Goal: Task Accomplishment & Management: Complete application form

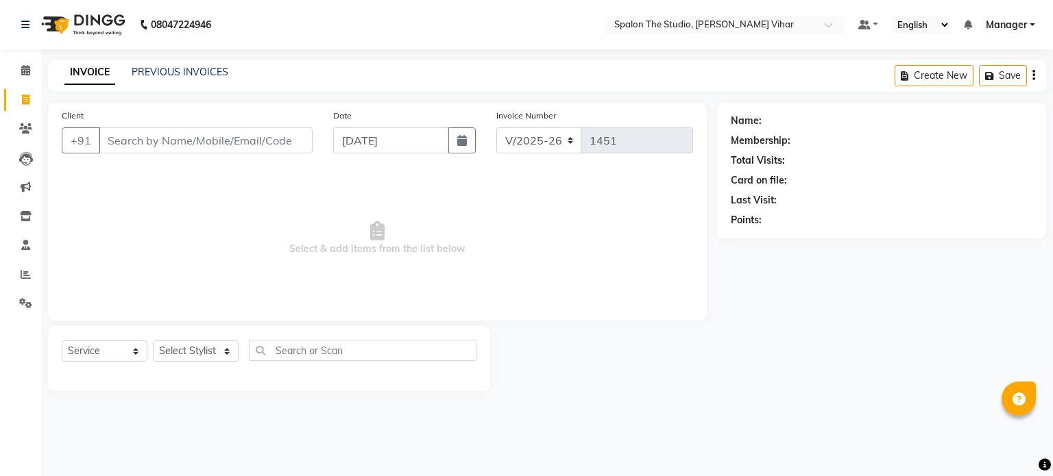
select select "903"
select select "service"
drag, startPoint x: 0, startPoint y: 0, endPoint x: 132, endPoint y: 139, distance: 191.5
click at [132, 139] on input "Client" at bounding box center [206, 140] width 214 height 26
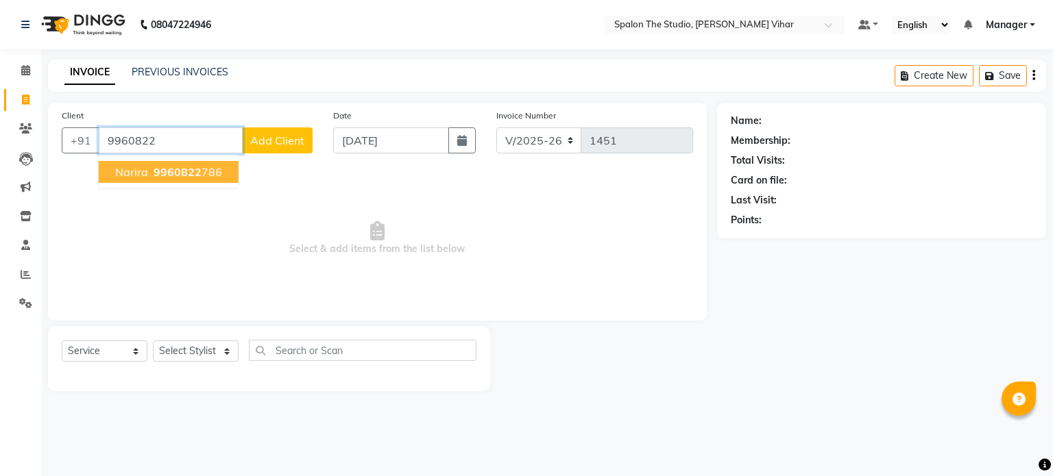
click at [199, 175] on ngb-highlight "9960822 786" at bounding box center [186, 172] width 71 height 14
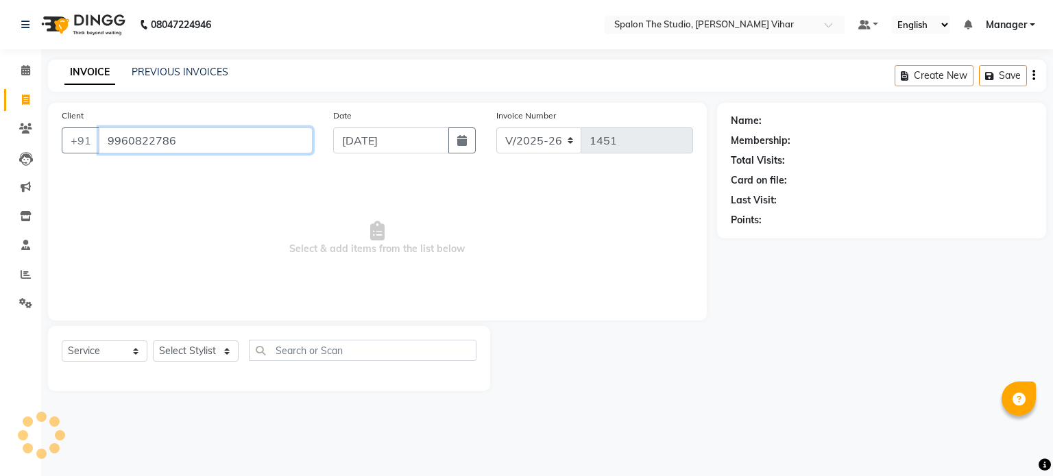
type input "9960822786"
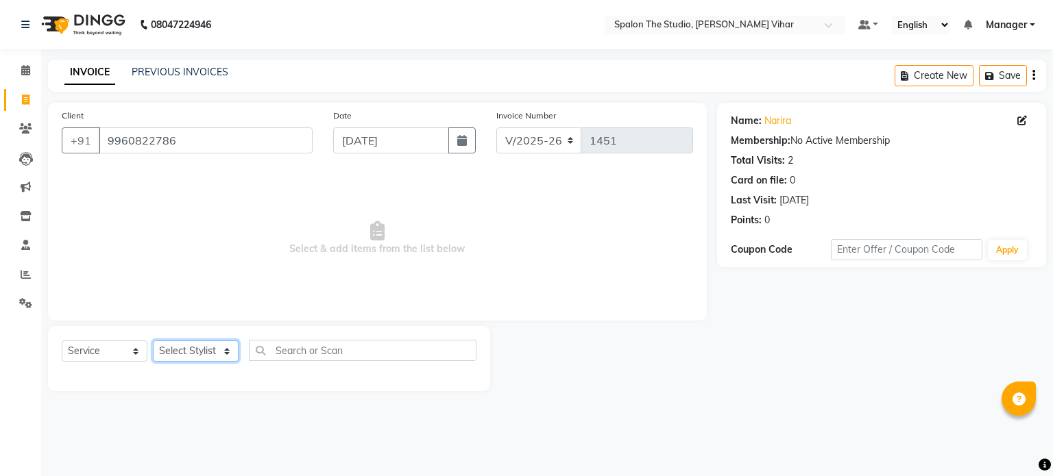
click at [197, 358] on select "Select Stylist Aarti [PERSON_NAME] Gernal [PERSON_NAME] Manager navazish [PERSO…" at bounding box center [196, 351] width 86 height 21
select select "77178"
click at [153, 341] on select "Select Stylist Aarti [PERSON_NAME] Gernal [PERSON_NAME] Manager navazish [PERSO…" at bounding box center [196, 351] width 86 height 21
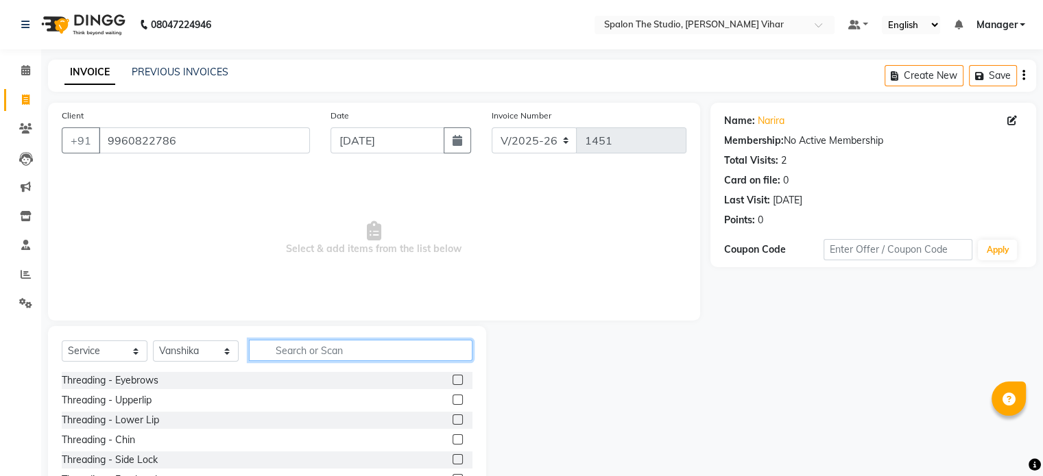
click at [296, 349] on input "text" at bounding box center [360, 350] width 223 height 21
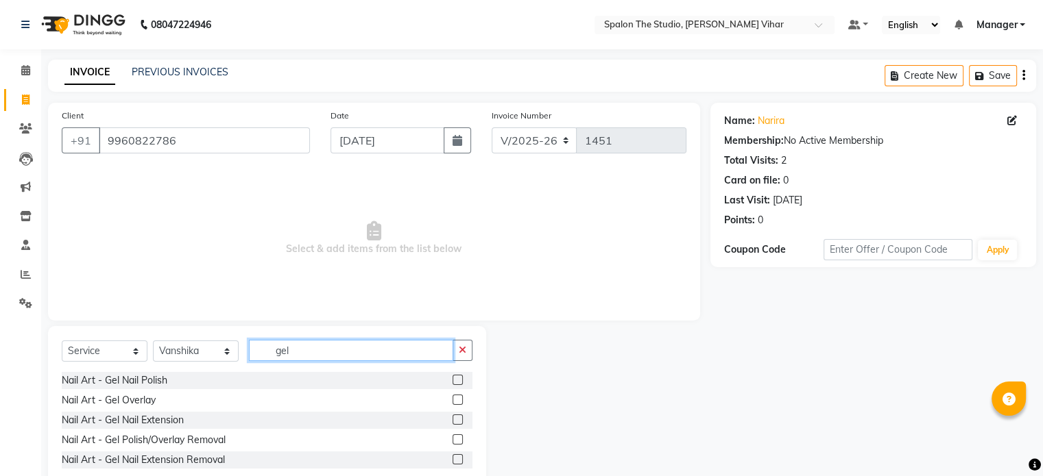
type input "gel"
click at [459, 422] on label at bounding box center [457, 420] width 10 height 10
click at [459, 422] on input "checkbox" at bounding box center [456, 420] width 9 height 9
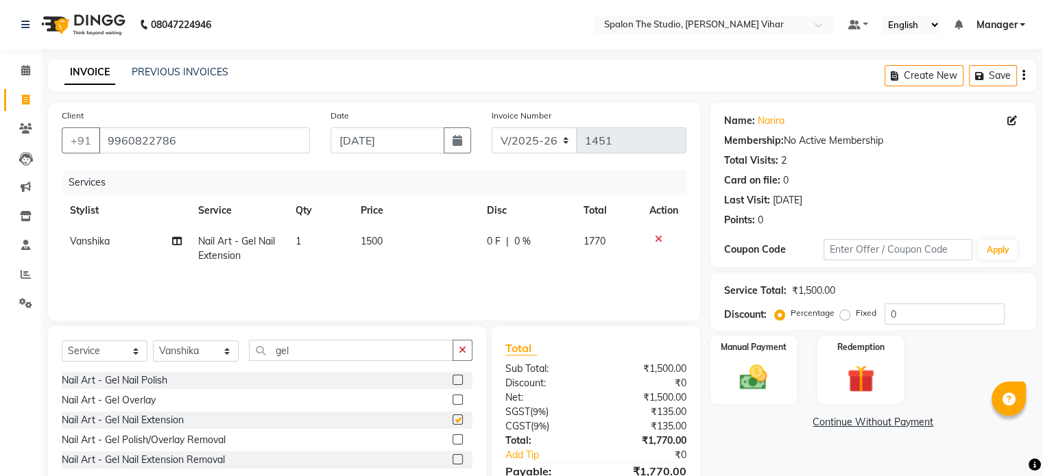
checkbox input "false"
click at [197, 353] on select "Select Stylist Aarti [PERSON_NAME] Gernal [PERSON_NAME] Manager navazish [PERSO…" at bounding box center [196, 351] width 86 height 21
select select "85617"
click at [153, 341] on select "Select Stylist Aarti [PERSON_NAME] Gernal [PERSON_NAME] Manager navazish [PERSO…" at bounding box center [196, 351] width 86 height 21
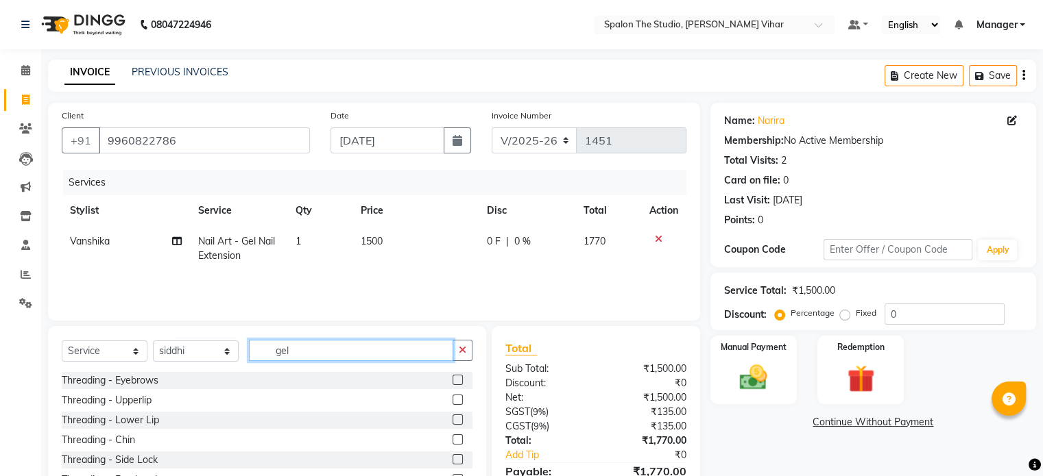
click at [332, 348] on input "gel" at bounding box center [351, 350] width 204 height 21
type input "g"
type input "na"
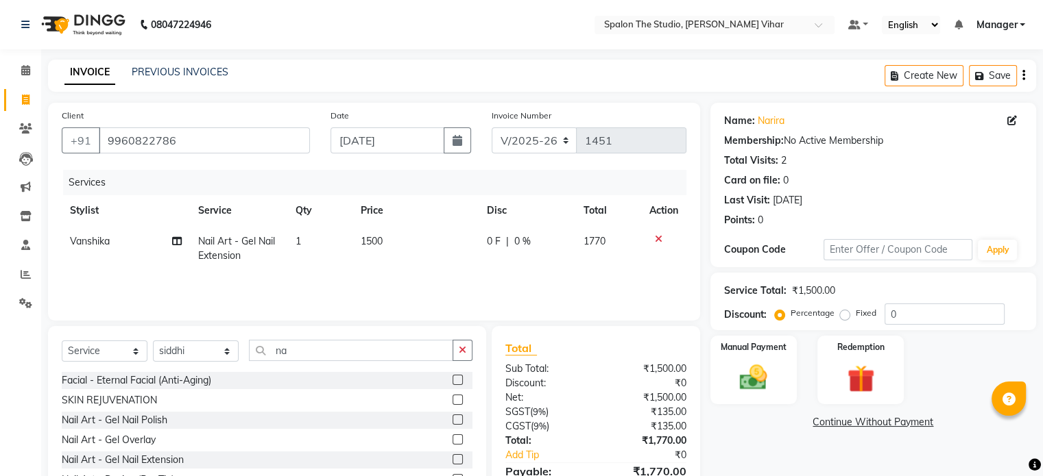
click at [452, 457] on label at bounding box center [457, 459] width 10 height 10
click at [452, 457] on input "checkbox" at bounding box center [456, 460] width 9 height 9
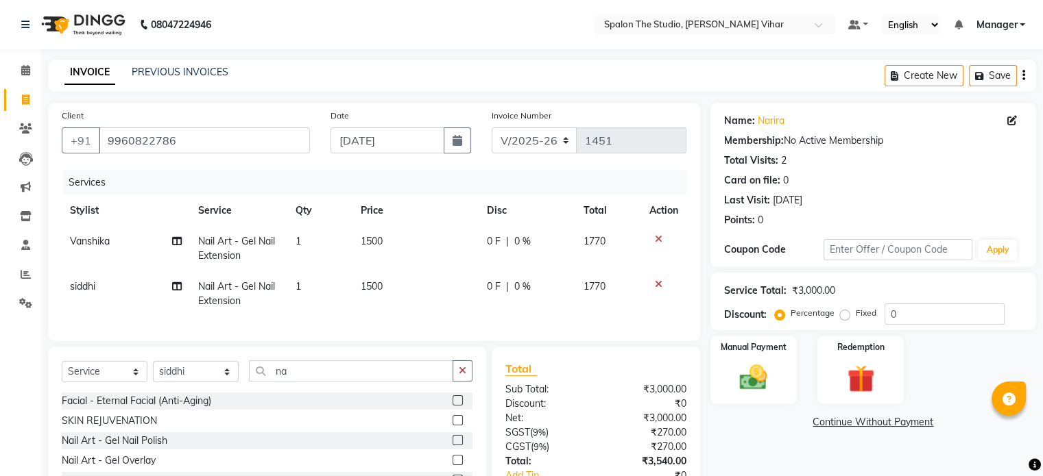
checkbox input "false"
click at [406, 284] on td "1500" at bounding box center [415, 293] width 127 height 45
select select "85617"
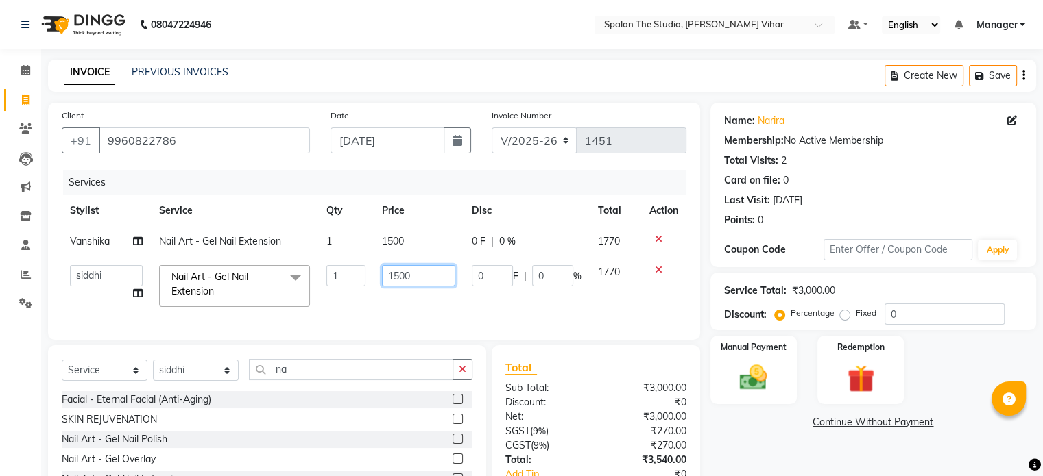
click at [406, 284] on input "1500" at bounding box center [418, 275] width 73 height 21
type input "1525"
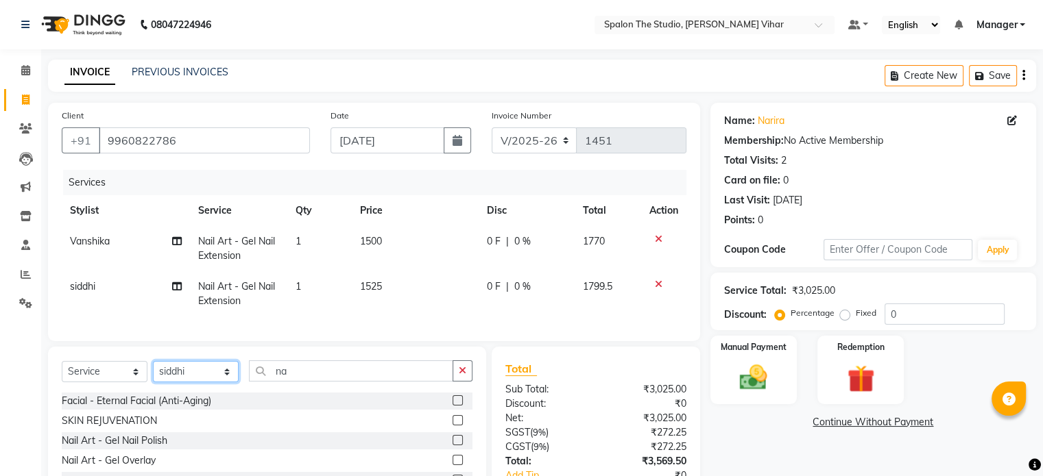
click at [199, 382] on select "Select Stylist Aarti [PERSON_NAME] Gernal [PERSON_NAME] Manager navazish [PERSO…" at bounding box center [196, 371] width 86 height 21
select select "87109"
click at [153, 373] on select "Select Stylist Aarti [PERSON_NAME] Gernal [PERSON_NAME] Manager navazish [PERSO…" at bounding box center [196, 371] width 86 height 21
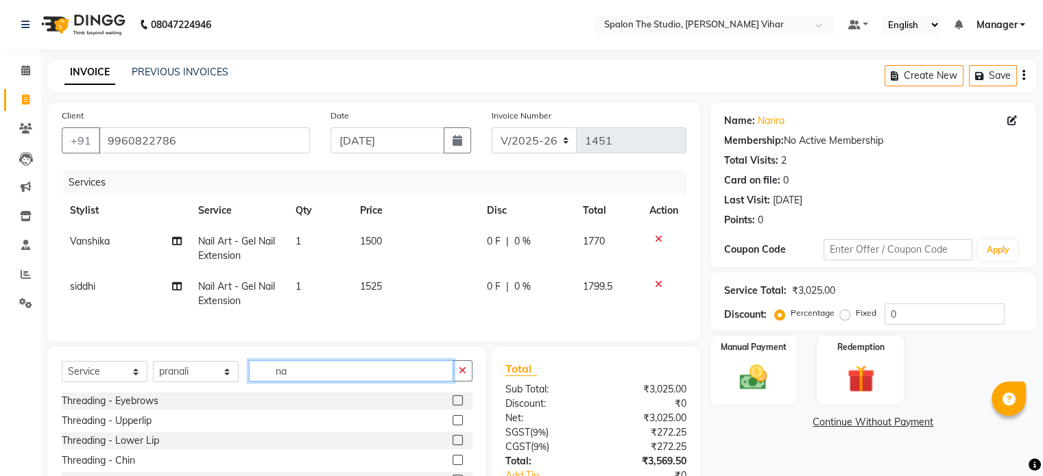
click at [311, 380] on input "na" at bounding box center [351, 371] width 204 height 21
type input "n"
type input "eye"
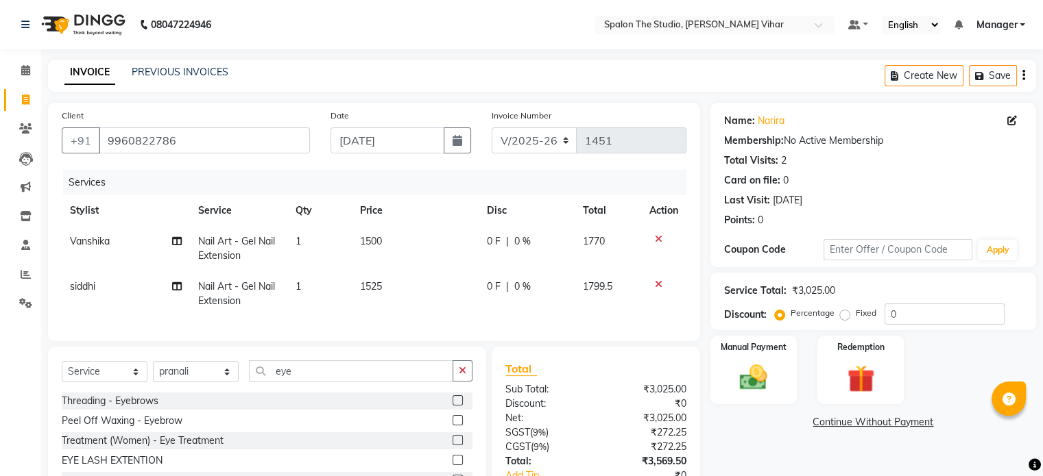
click at [461, 406] on label at bounding box center [457, 401] width 10 height 10
click at [461, 406] on input "checkbox" at bounding box center [456, 401] width 9 height 9
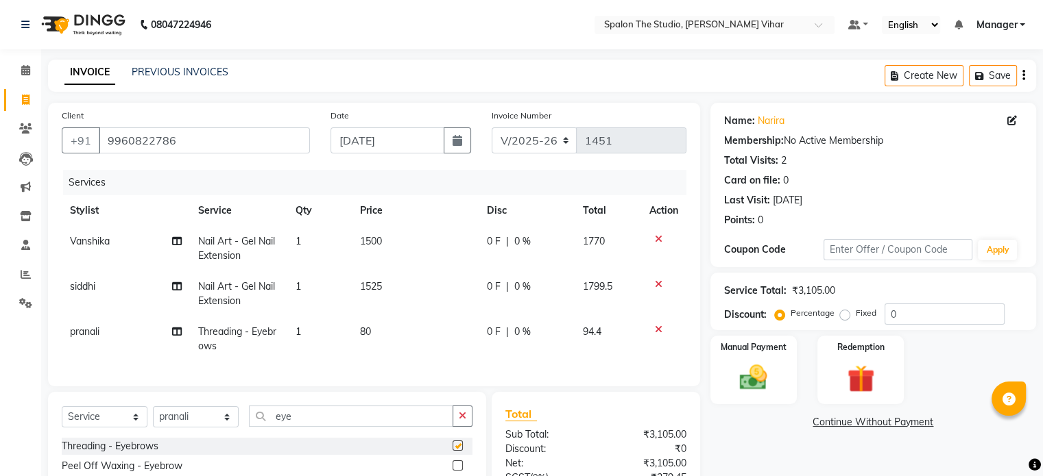
checkbox input "false"
click at [369, 424] on input "eye" at bounding box center [351, 416] width 204 height 21
type input "e"
type input "upp"
click at [458, 451] on label at bounding box center [457, 446] width 10 height 10
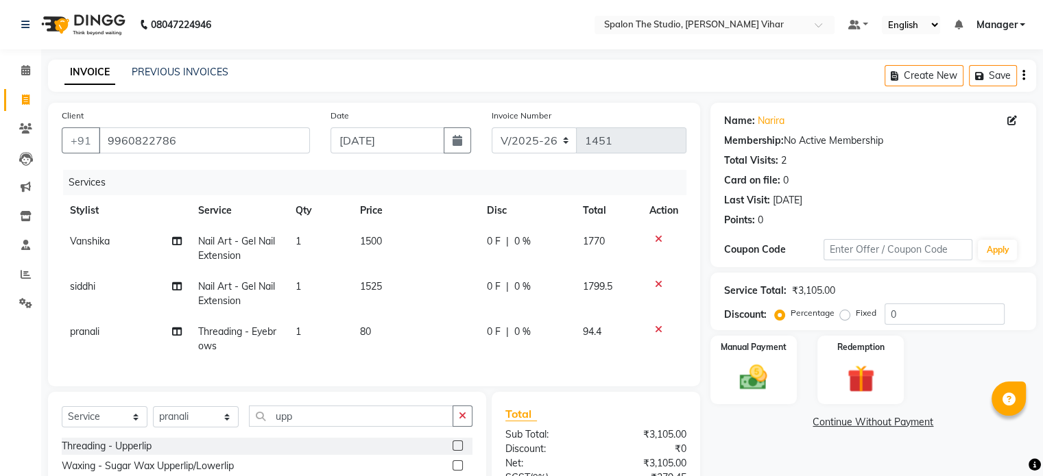
click at [458, 451] on input "checkbox" at bounding box center [456, 446] width 9 height 9
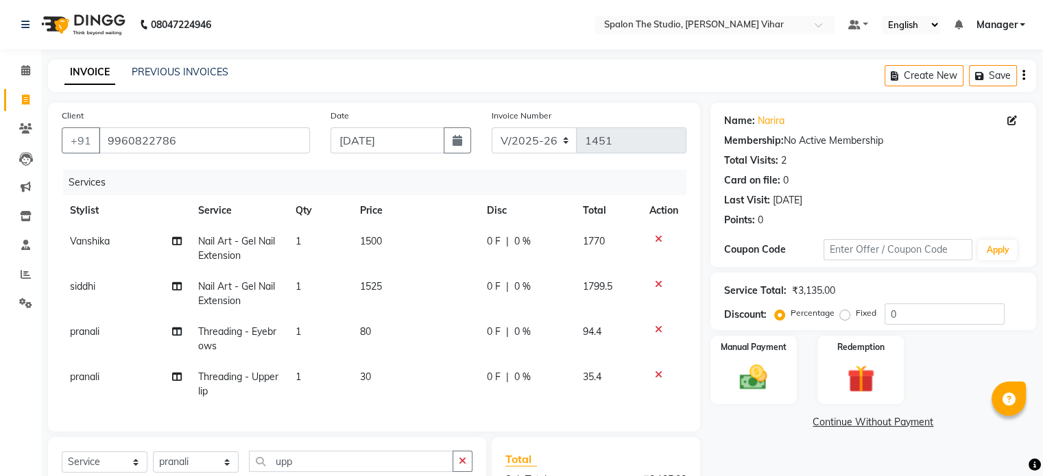
checkbox input "false"
click at [356, 471] on input "upp" at bounding box center [351, 461] width 204 height 21
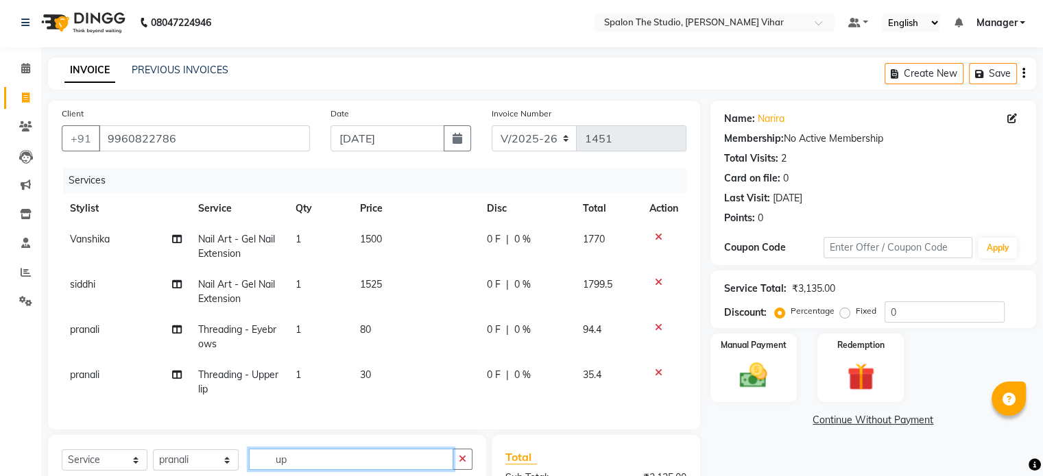
type input "u"
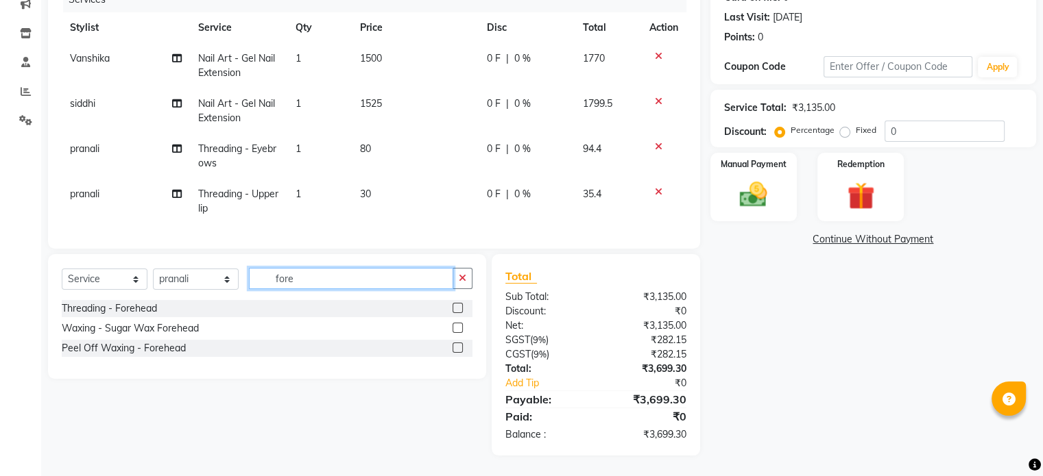
type input "fore"
click at [455, 310] on label at bounding box center [457, 308] width 10 height 10
click at [455, 310] on input "checkbox" at bounding box center [456, 308] width 9 height 9
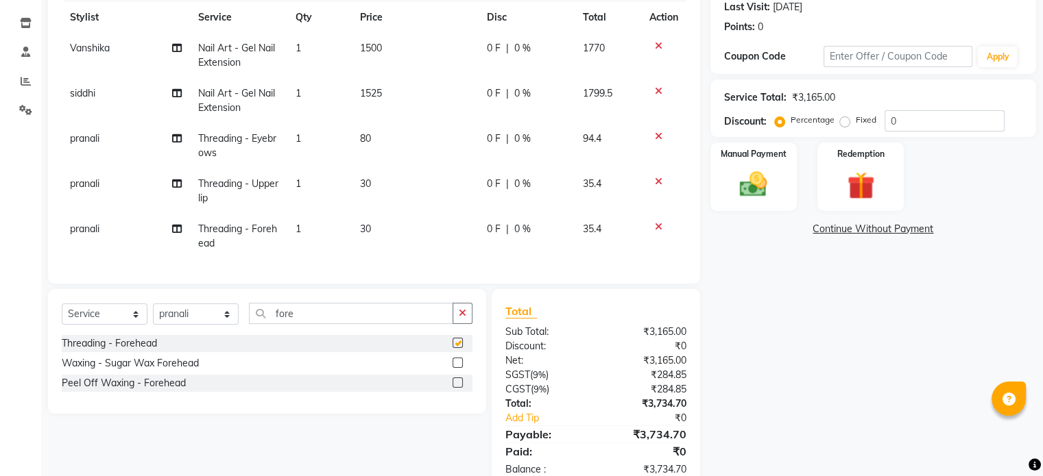
checkbox input "false"
click at [402, 186] on td "30" at bounding box center [415, 191] width 126 height 45
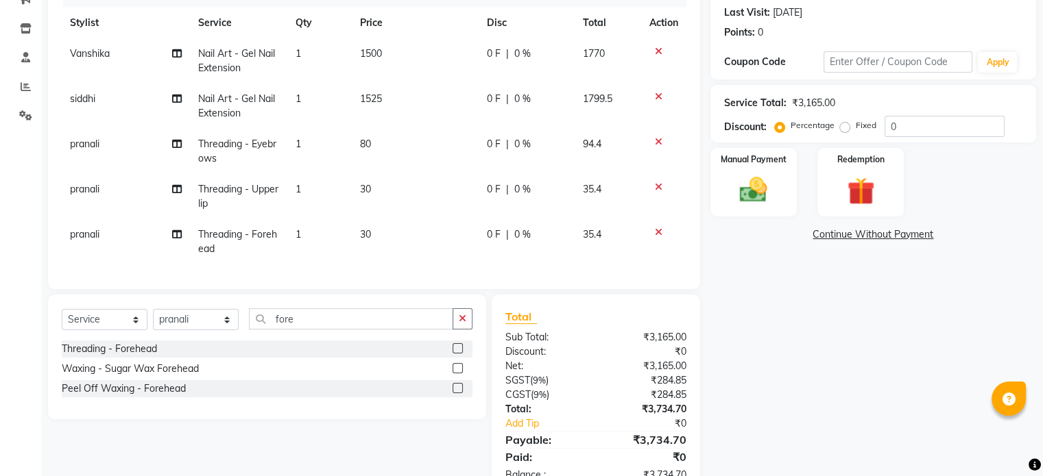
select select "87109"
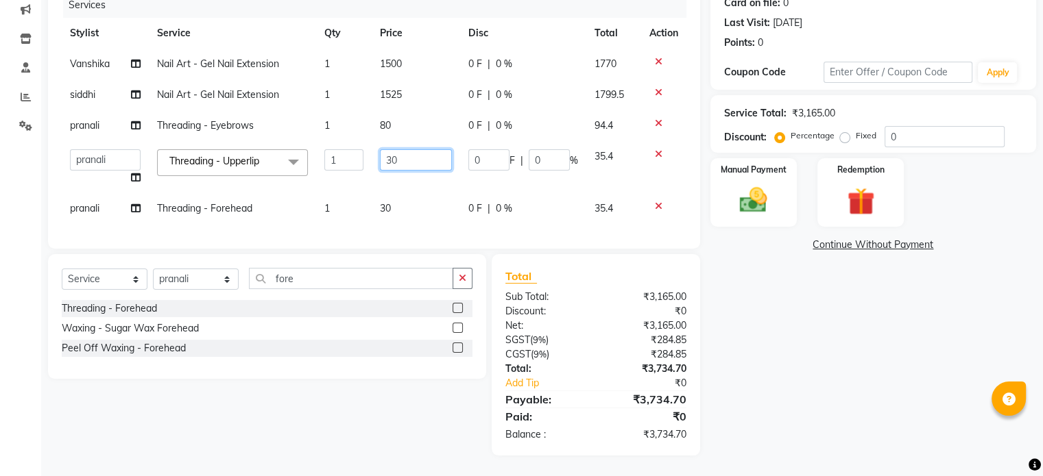
click at [411, 149] on input "30" at bounding box center [416, 159] width 72 height 21
type input "3"
type input "80"
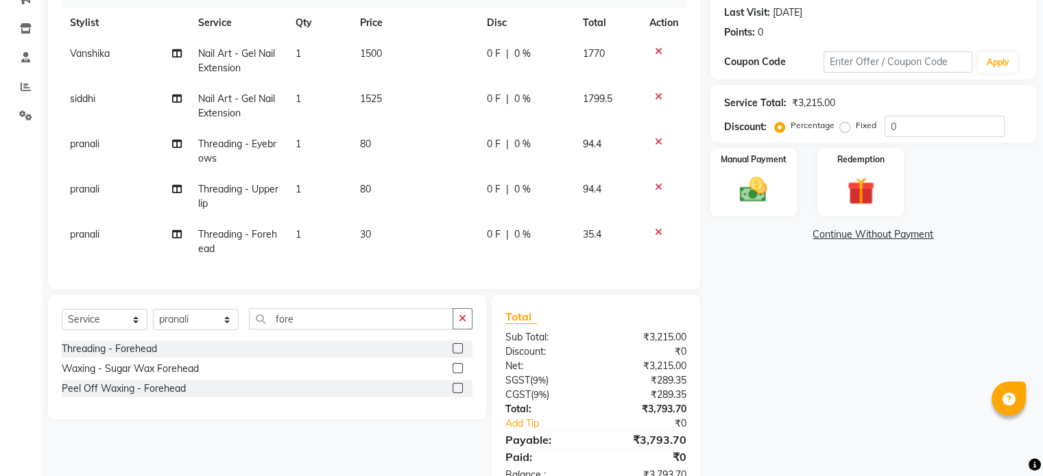
click at [423, 190] on tbody "[PERSON_NAME] Nail Art - Gel Nail Extension 1 1500 0 F | 0 % 1770 siddhi Nail A…" at bounding box center [374, 151] width 624 height 226
click at [410, 241] on td "30" at bounding box center [415, 241] width 126 height 45
select select "87109"
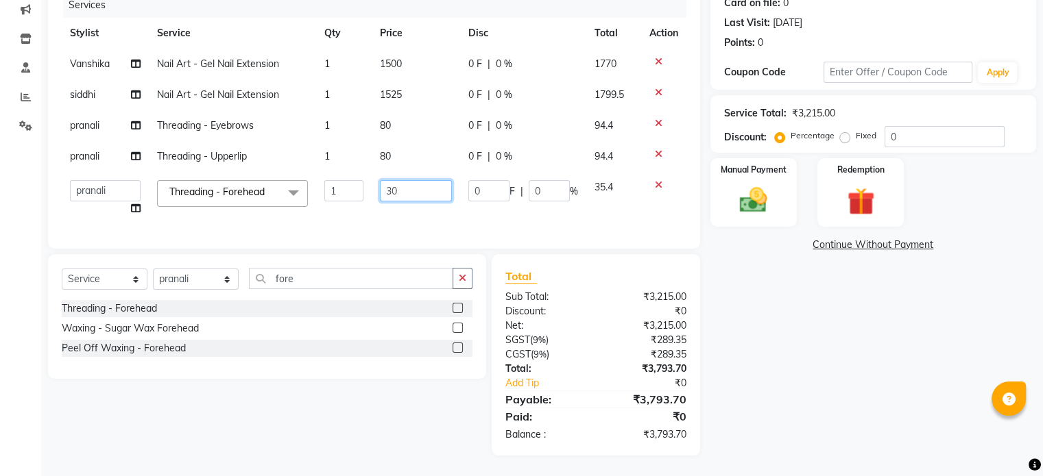
click at [417, 182] on input "30" at bounding box center [416, 190] width 72 height 21
type input "3"
type input "80"
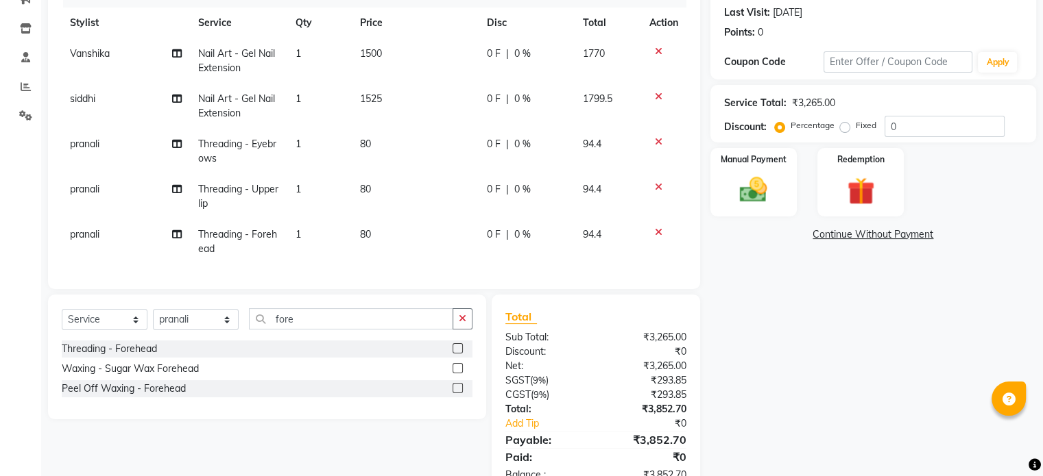
click at [855, 315] on div "Name: Narira Membership: No Active Membership Total Visits: 2 Card on file: 0 L…" at bounding box center [878, 205] width 336 height 581
click at [428, 99] on td "1525" at bounding box center [415, 106] width 126 height 45
select select "85617"
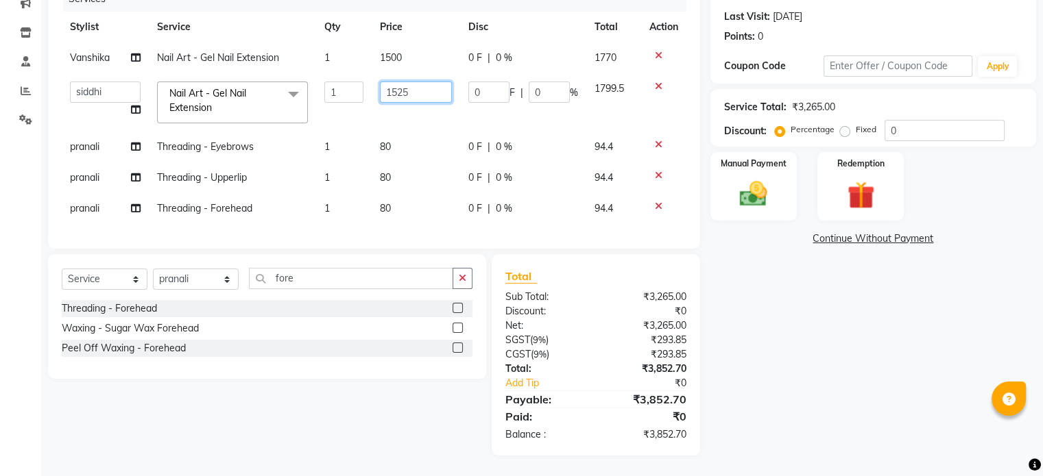
click at [428, 90] on input "1525" at bounding box center [416, 92] width 72 height 21
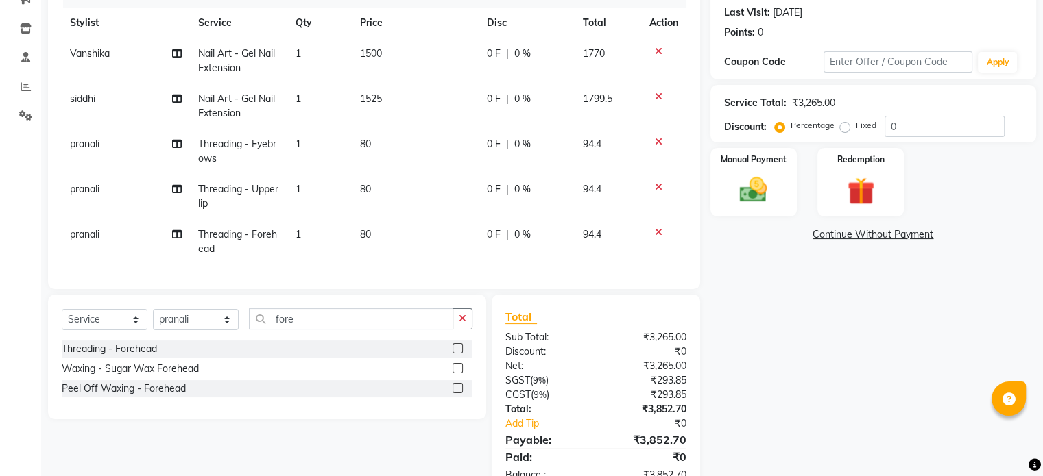
click at [790, 343] on div "Name: Narira Membership: No Active Membership Total Visits: 2 Card on file: 0 L…" at bounding box center [878, 205] width 336 height 581
click at [600, 104] on span "1799.5" at bounding box center [597, 99] width 29 height 12
select select "85617"
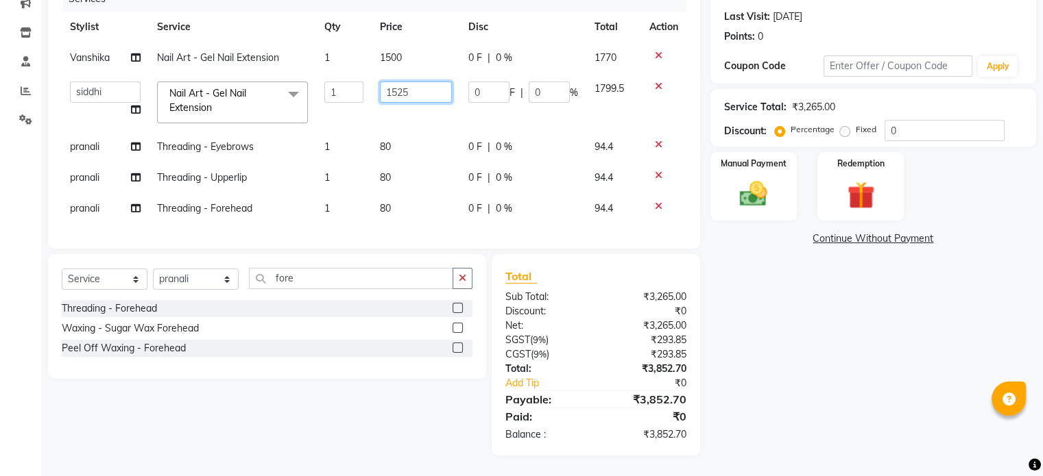
click at [426, 95] on input "1525" at bounding box center [416, 92] width 72 height 21
click at [426, 96] on input "1525" at bounding box center [416, 92] width 72 height 21
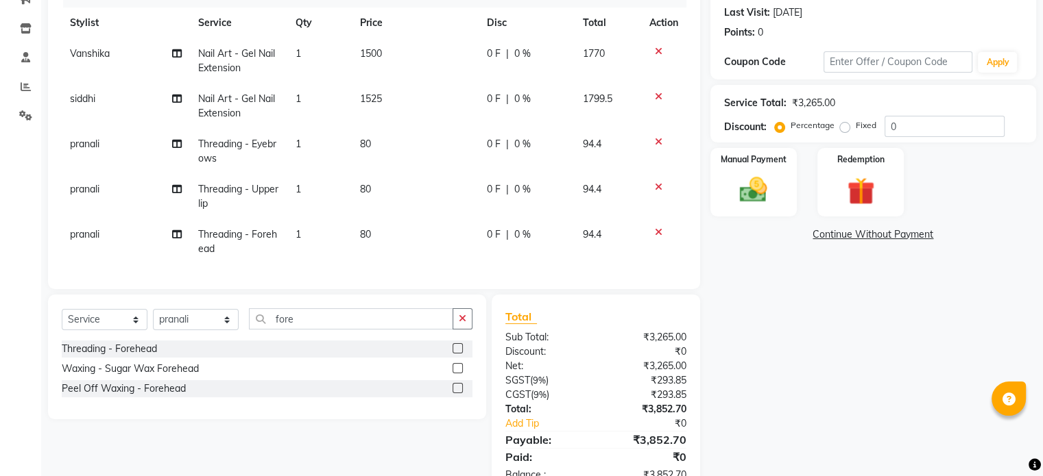
click at [614, 90] on td "1799.5" at bounding box center [607, 106] width 66 height 45
select select "85617"
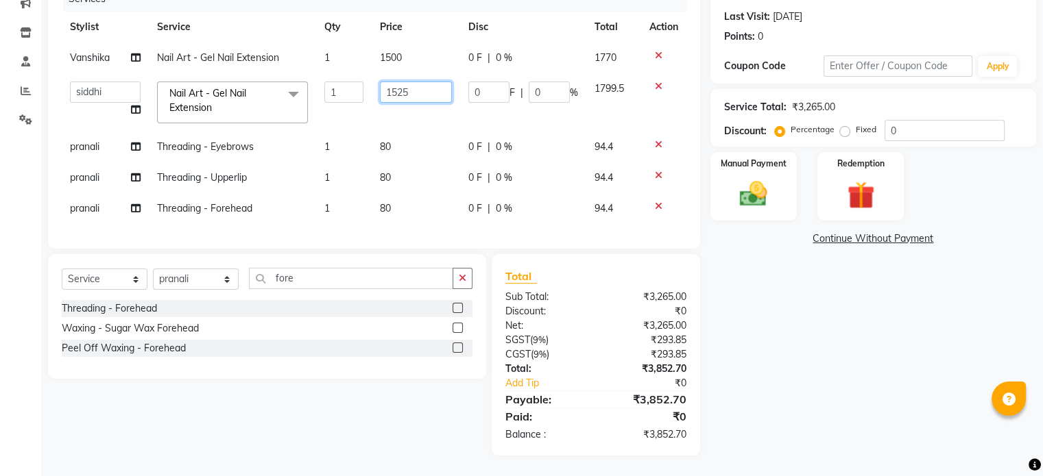
click at [405, 87] on input "1525" at bounding box center [416, 92] width 72 height 21
click at [836, 392] on div "Name: Narira Membership: No Active Membership Total Visits: 2 Card on file: 0 L…" at bounding box center [878, 187] width 336 height 537
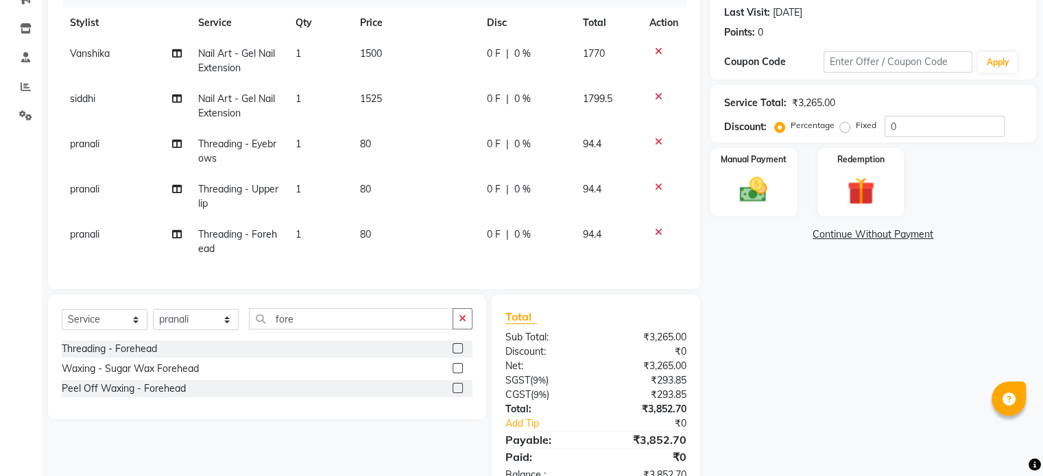
click at [396, 52] on td "1500" at bounding box center [415, 60] width 126 height 45
select select "77178"
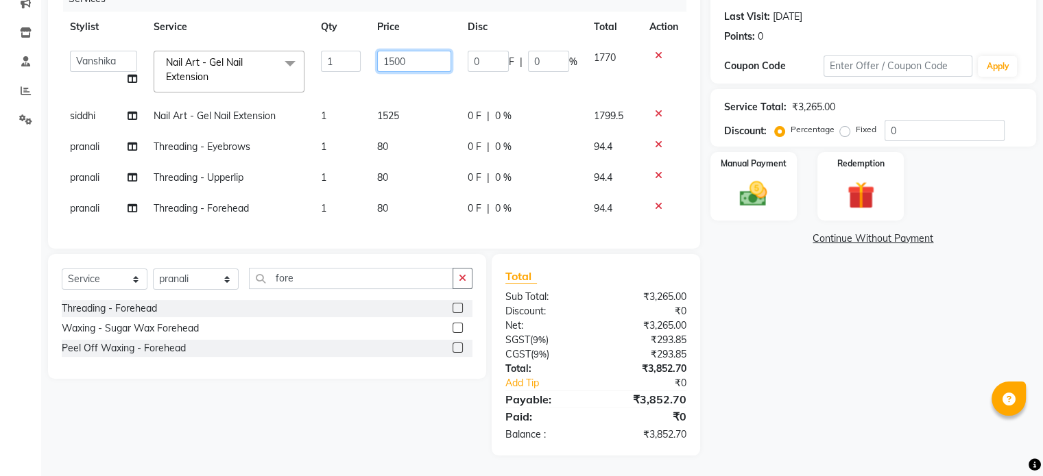
click at [409, 56] on input "1500" at bounding box center [414, 61] width 74 height 21
type input "1271"
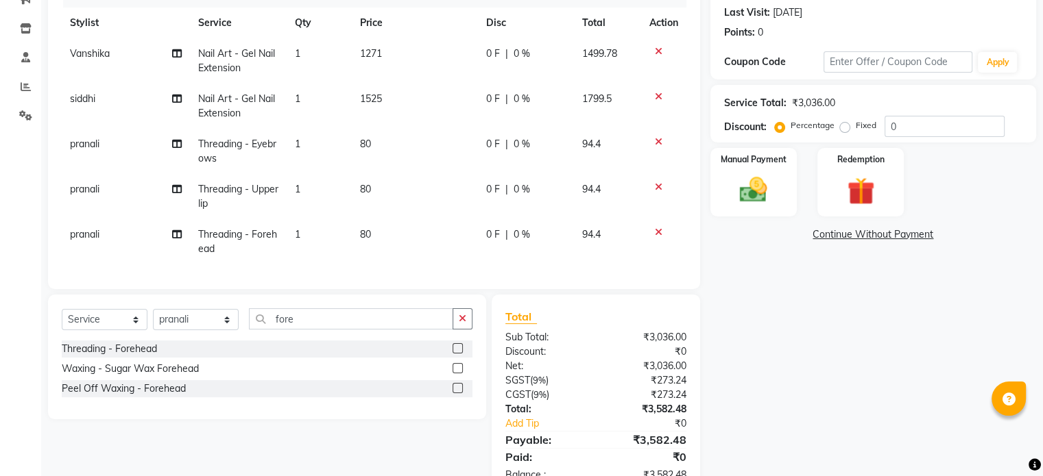
click at [842, 367] on div "Name: Narira Membership: No Active Membership Total Visits: 2 Card on file: 0 L…" at bounding box center [878, 205] width 336 height 581
click at [401, 51] on td "1271" at bounding box center [415, 60] width 126 height 45
select select "77178"
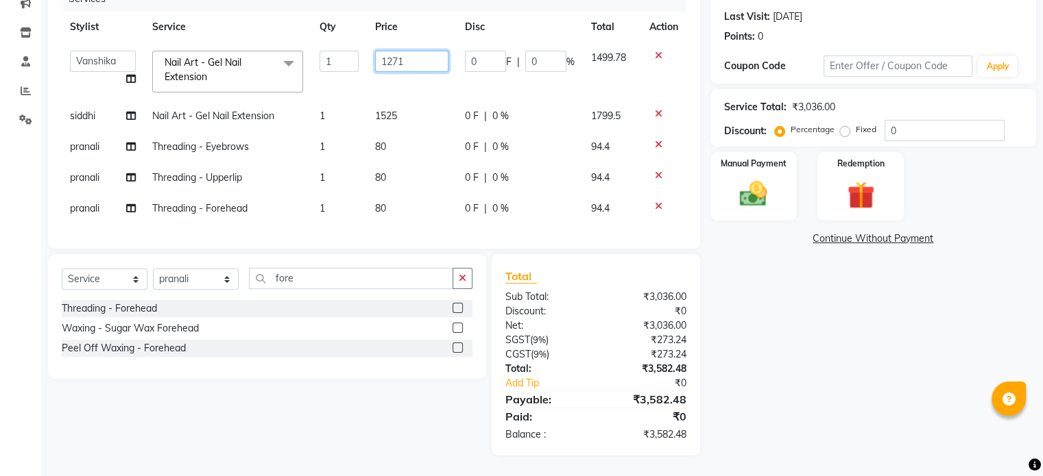
click at [419, 56] on input "1271" at bounding box center [411, 61] width 73 height 21
type input "1274"
click at [845, 369] on div "Name: Narira Membership: No Active Membership Total Visits: 2 Card on file: 0 L…" at bounding box center [878, 187] width 336 height 537
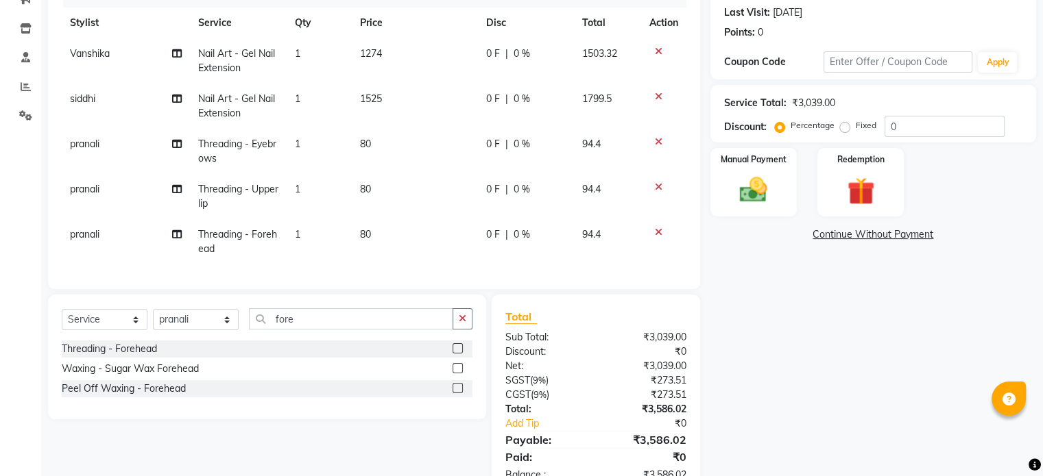
click at [405, 48] on td "1274" at bounding box center [415, 60] width 126 height 45
select select "77178"
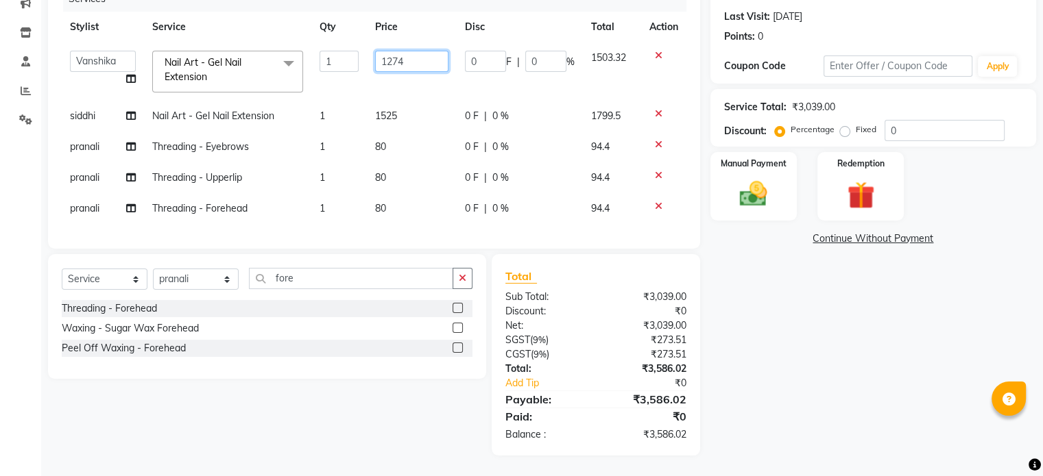
click at [406, 51] on input "1274" at bounding box center [411, 61] width 73 height 21
type input "1273"
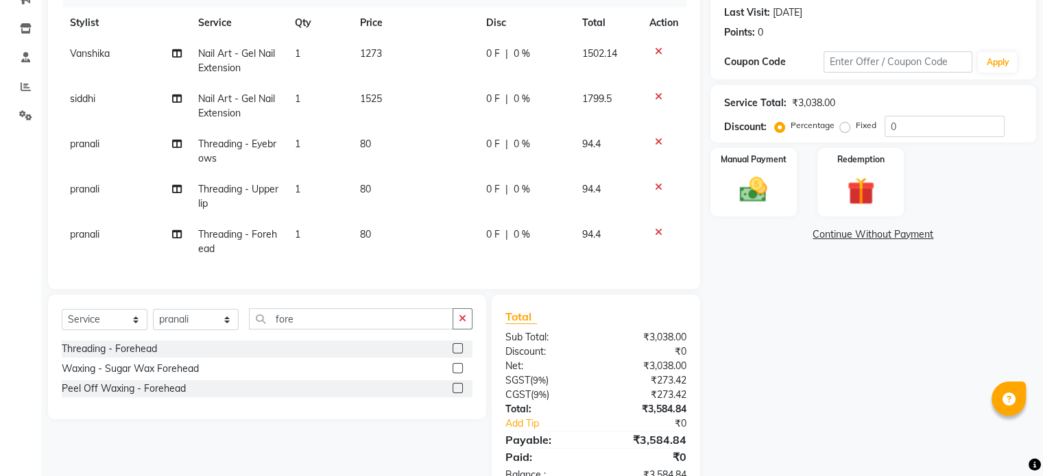
click at [1030, 397] on div "Name: Narira Membership: No Active Membership Total Visits: 2 Card on file: 0 L…" at bounding box center [878, 205] width 336 height 581
click at [405, 146] on td "80" at bounding box center [415, 151] width 126 height 45
select select "87109"
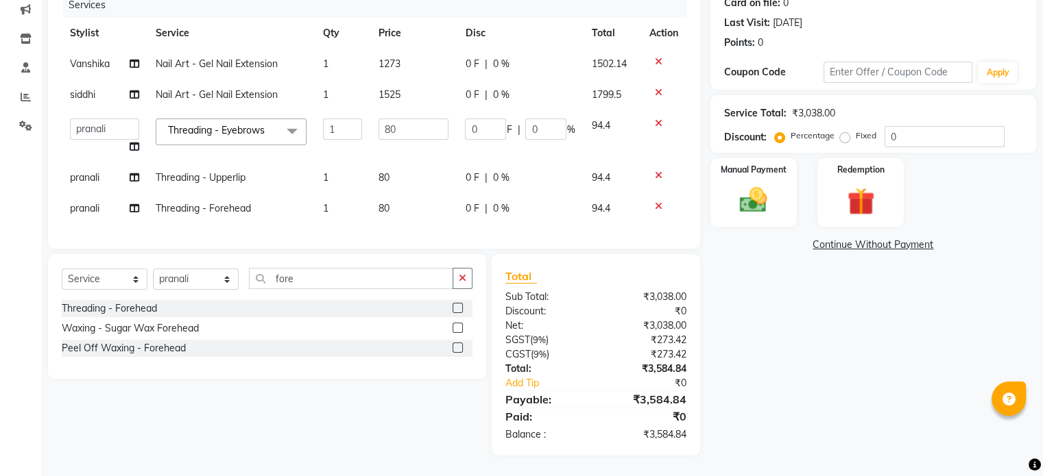
click at [425, 130] on td "80" at bounding box center [413, 136] width 87 height 52
click at [425, 123] on input "80" at bounding box center [413, 129] width 71 height 21
type input "81"
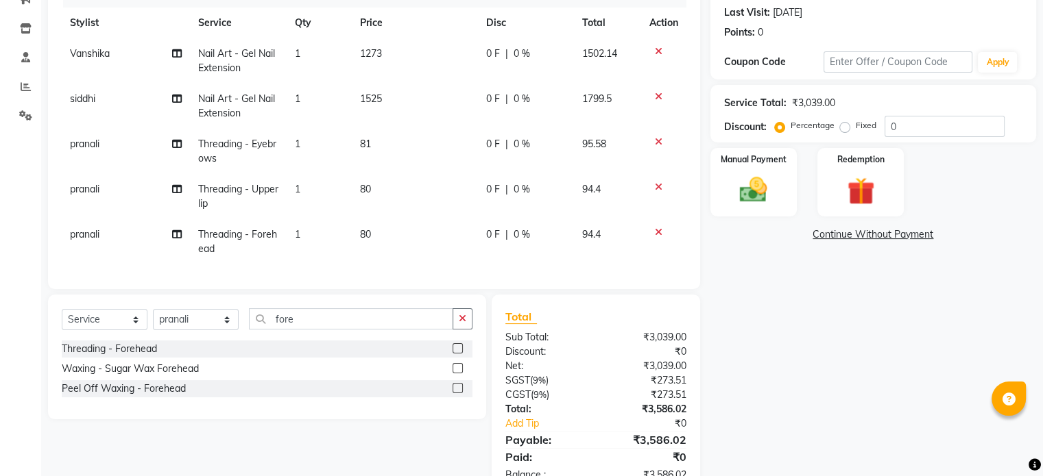
click at [849, 387] on div "Name: Narira Membership: No Active Membership Total Visits: 2 Card on file: 0 L…" at bounding box center [878, 205] width 336 height 581
click at [392, 142] on td "81" at bounding box center [415, 151] width 126 height 45
select select "87109"
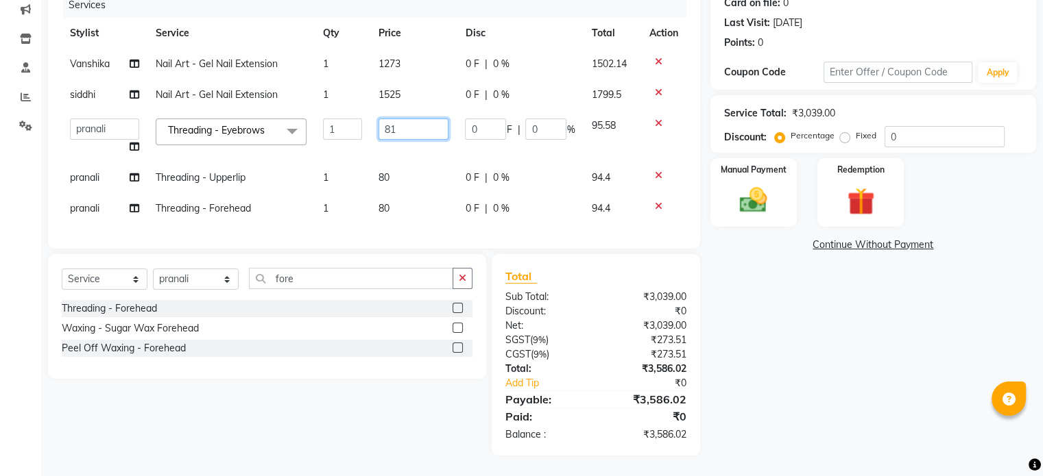
click at [416, 119] on input "81" at bounding box center [413, 129] width 71 height 21
type input "80"
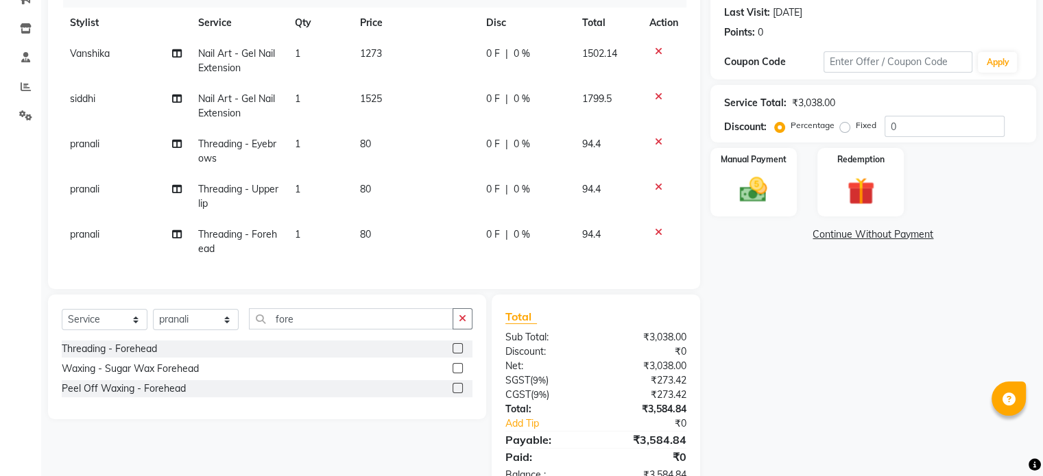
click at [929, 356] on div "Name: Narira Membership: No Active Membership Total Visits: 2 Card on file: 0 L…" at bounding box center [878, 205] width 336 height 581
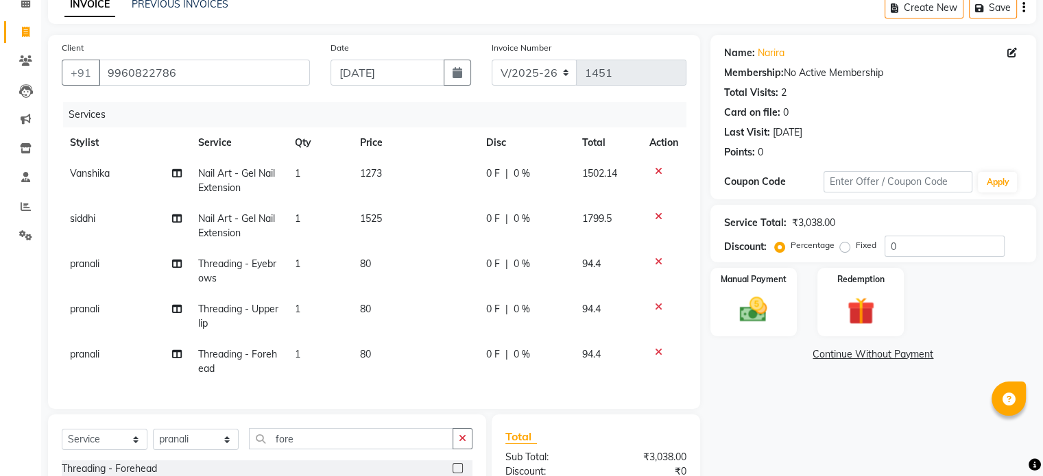
scroll to position [0, 0]
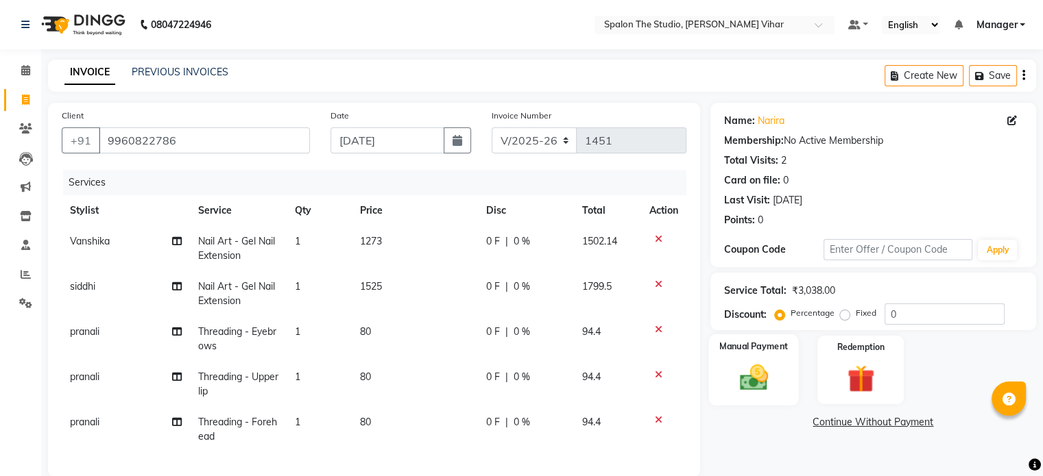
click at [738, 364] on img at bounding box center [753, 378] width 46 height 33
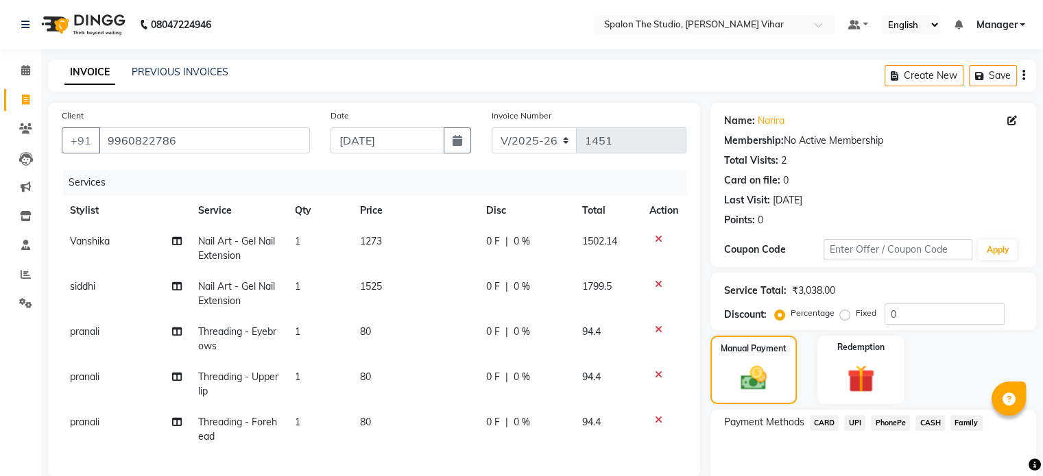
click at [922, 418] on span "CASH" at bounding box center [929, 423] width 29 height 16
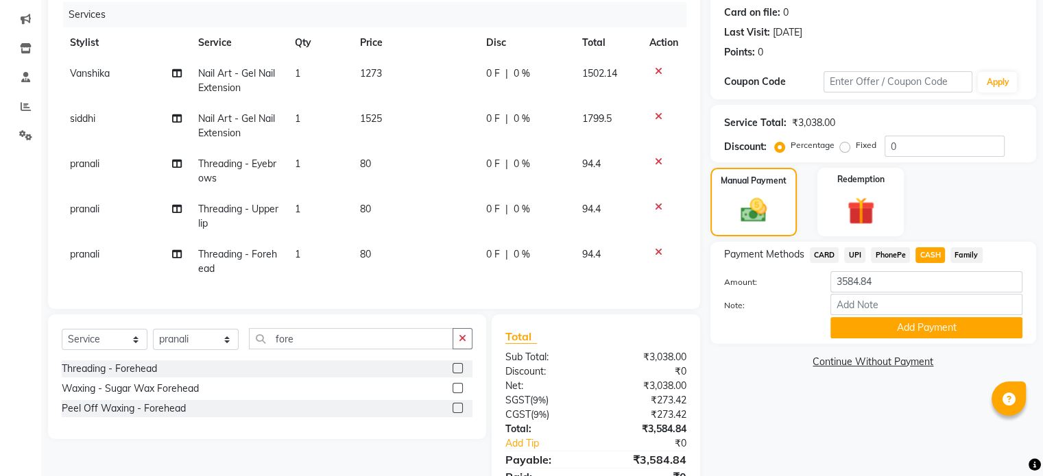
scroll to position [239, 0]
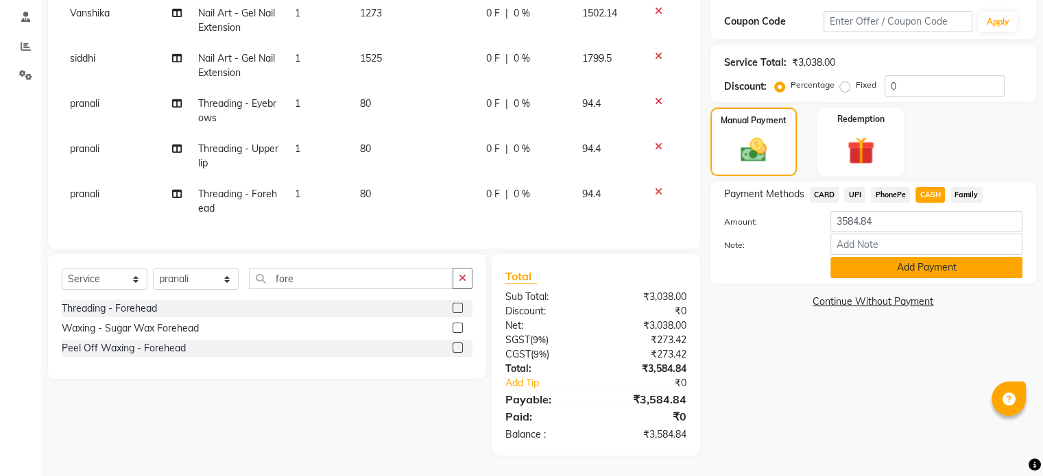
click at [934, 260] on button "Add Payment" at bounding box center [926, 267] width 192 height 21
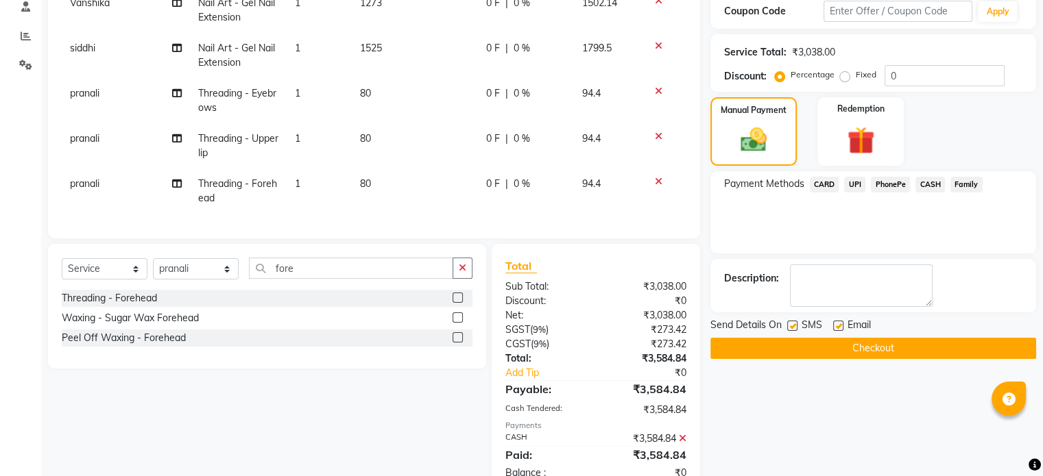
click at [888, 348] on button "Checkout" at bounding box center [873, 348] width 326 height 21
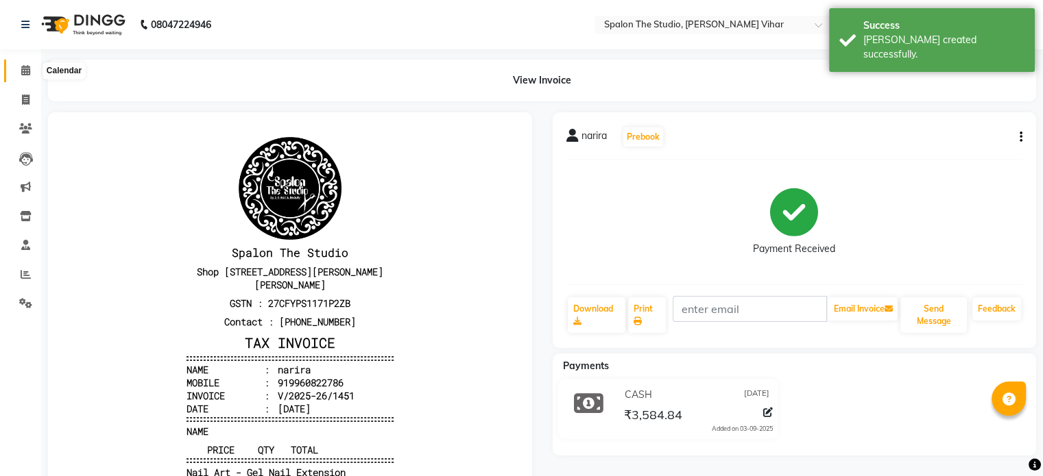
click at [36, 70] on span at bounding box center [26, 71] width 24 height 16
